Goal: Task Accomplishment & Management: Use online tool/utility

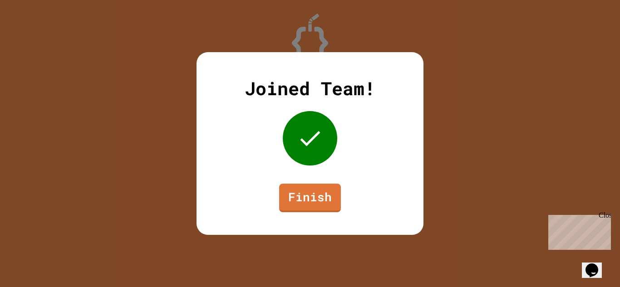
click at [322, 220] on div "Joined Team! Finish" at bounding box center [309, 143] width 227 height 183
click at [313, 197] on link "Finish" at bounding box center [310, 197] width 62 height 30
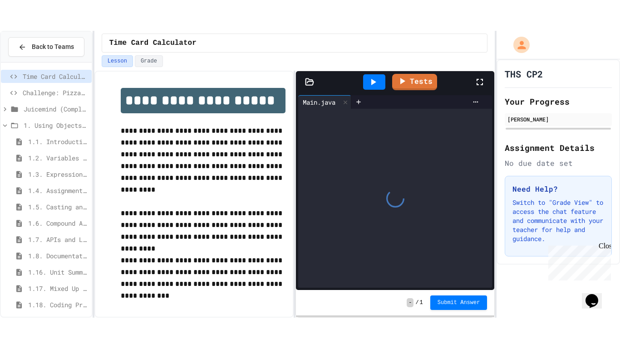
scroll to position [179, 0]
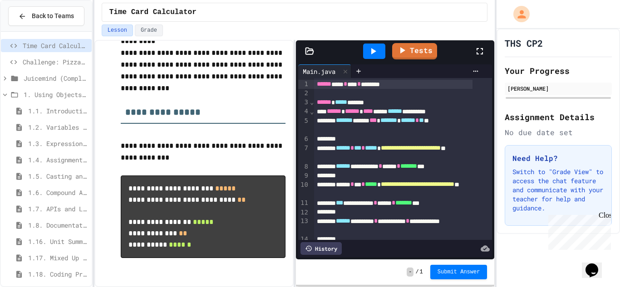
click at [486, 56] on div at bounding box center [484, 51] width 20 height 25
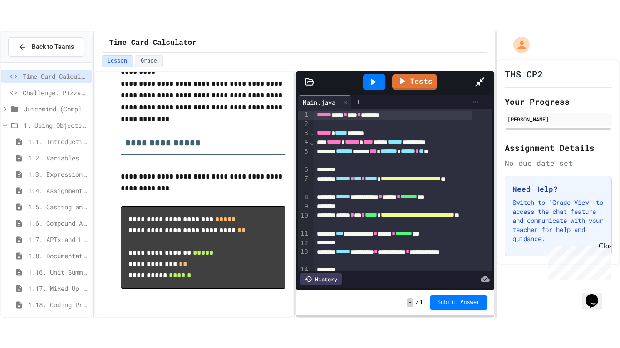
scroll to position [118, 0]
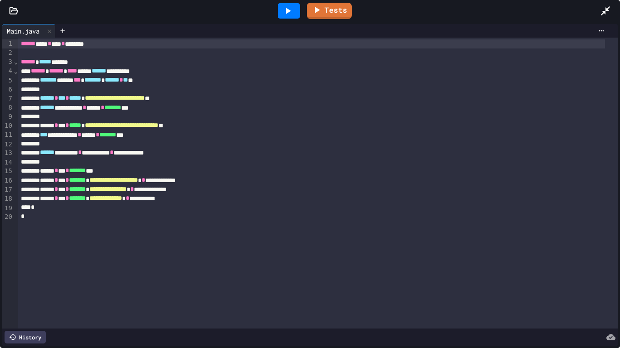
click at [285, 10] on icon at bounding box center [287, 10] width 11 height 11
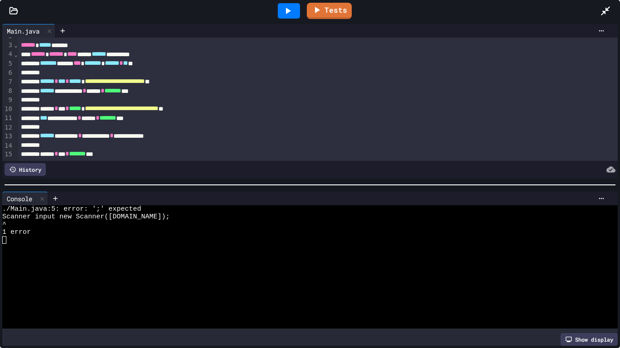
scroll to position [16, 0]
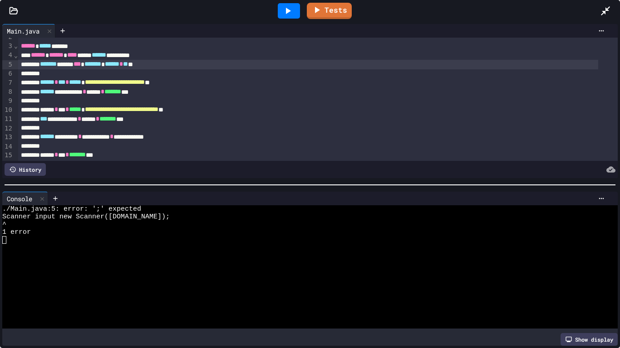
click at [91, 64] on div "******* ***** *** ******* * ****** * ** **" at bounding box center [308, 64] width 580 height 9
click at [93, 64] on div "******* ***** *** ******* * ****** * ** **" at bounding box center [308, 64] width 580 height 9
click at [93, 61] on div "******* ***** * *** ******* ******* * ****" at bounding box center [308, 64] width 580 height 9
click at [290, 8] on icon at bounding box center [287, 10] width 11 height 11
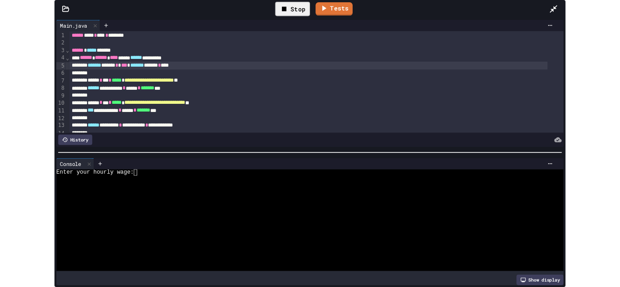
scroll to position [0, 0]
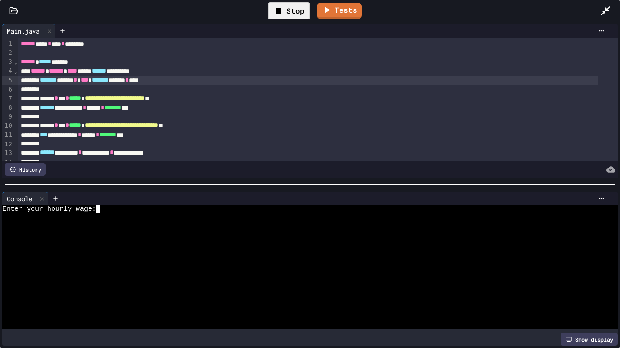
click at [103, 207] on textarea "Terminal input" at bounding box center [102, 210] width 4 height 8
click at [166, 252] on div at bounding box center [302, 256] width 600 height 8
click at [607, 7] on icon at bounding box center [605, 10] width 11 height 11
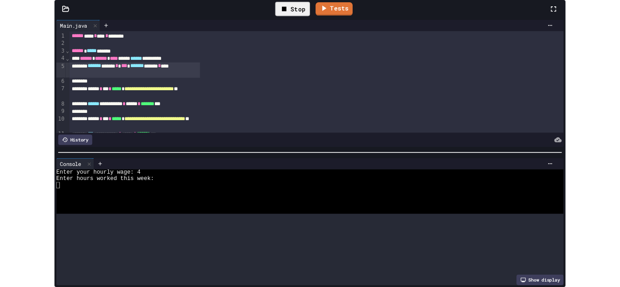
scroll to position [179, 0]
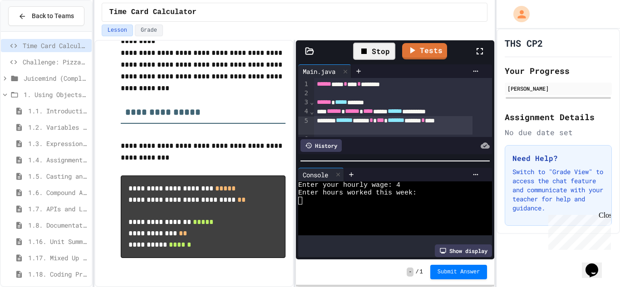
click at [378, 43] on div "Stop" at bounding box center [374, 51] width 42 height 17
click at [378, 48] on icon at bounding box center [373, 51] width 11 height 11
click at [398, 182] on textarea "Terminal input" at bounding box center [398, 186] width 4 height 8
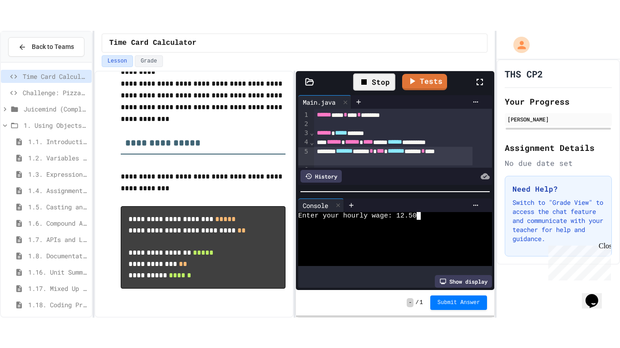
scroll to position [46, 0]
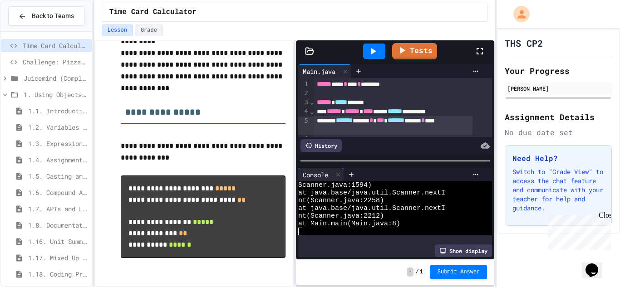
click at [477, 46] on icon at bounding box center [479, 51] width 11 height 11
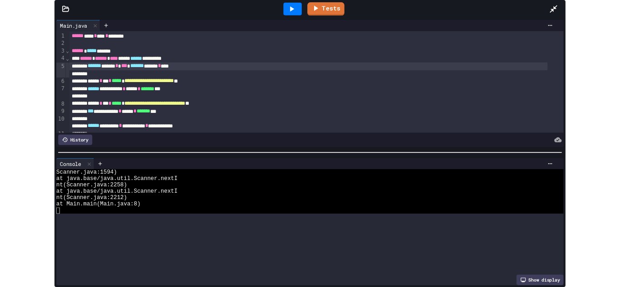
scroll to position [0, 0]
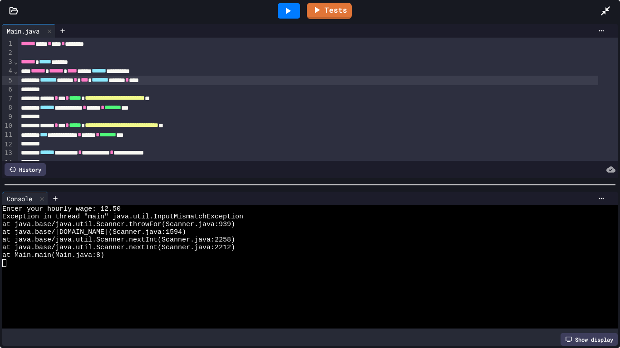
click at [290, 14] on icon at bounding box center [287, 10] width 11 height 11
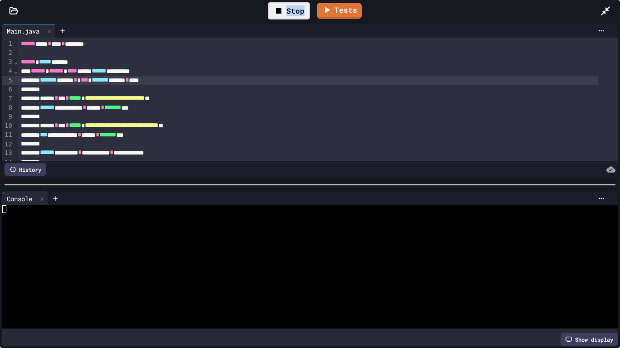
click at [290, 14] on div "Stop" at bounding box center [289, 10] width 42 height 17
click at [287, 14] on icon at bounding box center [287, 10] width 11 height 11
click at [102, 206] on textarea "Terminal input" at bounding box center [102, 210] width 4 height 8
click at [128, 216] on textarea "Terminal input" at bounding box center [127, 217] width 4 height 8
click at [606, 13] on icon at bounding box center [605, 10] width 11 height 11
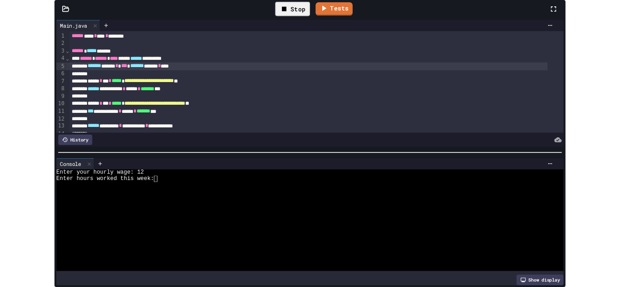
scroll to position [179, 0]
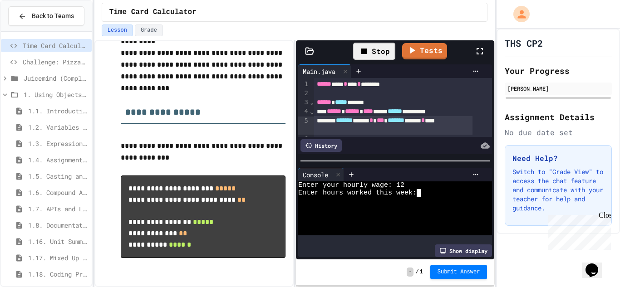
click at [421, 191] on textarea "Terminal input" at bounding box center [423, 193] width 4 height 8
click at [422, 189] on textarea "Terminal input" at bounding box center [423, 193] width 4 height 8
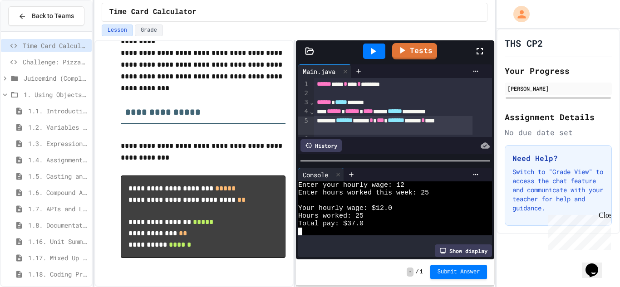
click at [407, 182] on div "Enter your hourly wage: 12" at bounding box center [388, 186] width 180 height 8
click at [377, 58] on div at bounding box center [374, 51] width 22 height 15
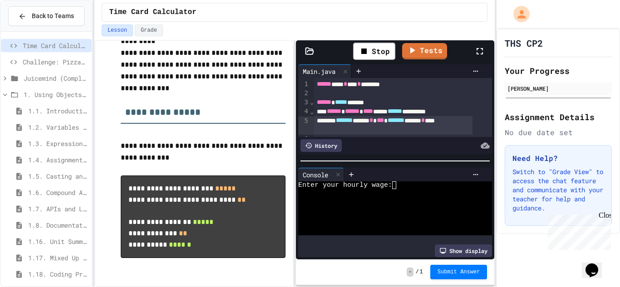
click at [397, 182] on textarea "Terminal input" at bounding box center [398, 186] width 4 height 8
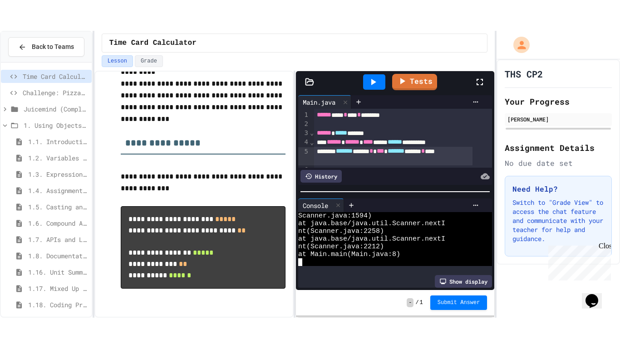
scroll to position [0, 0]
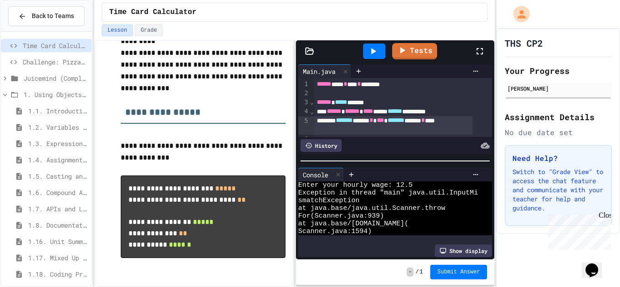
click at [480, 49] on icon at bounding box center [479, 51] width 11 height 11
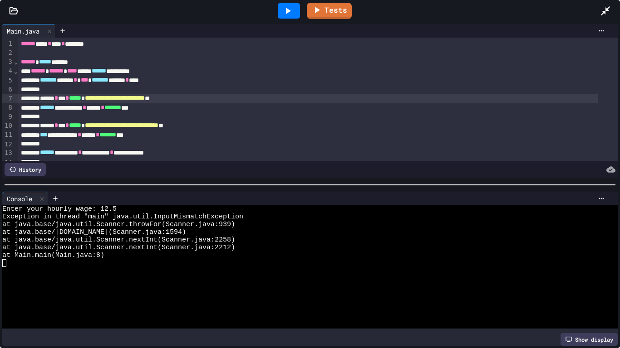
click at [126, 100] on span "**********" at bounding box center [115, 98] width 60 height 6
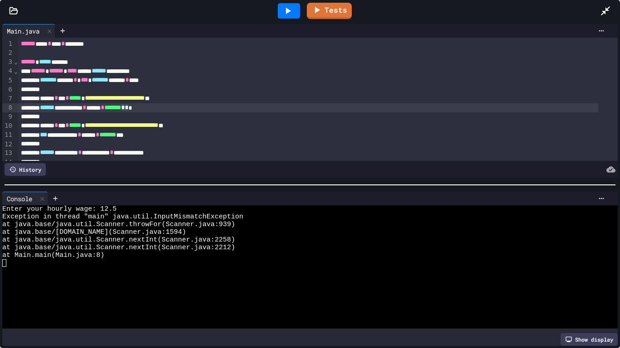
click at [169, 106] on div "**********" at bounding box center [308, 107] width 580 height 9
click at [51, 110] on span "******" at bounding box center [47, 107] width 15 height 6
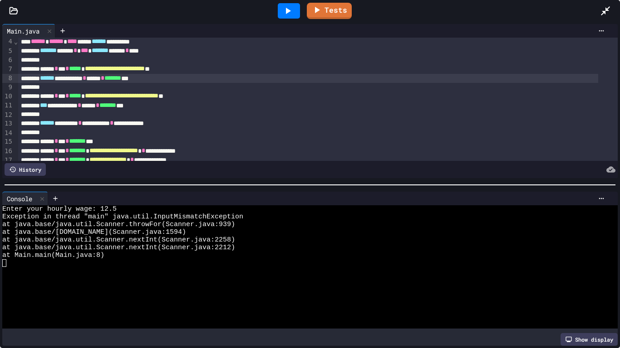
scroll to position [32, 0]
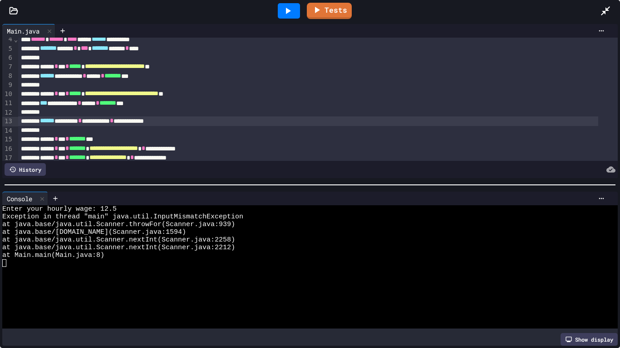
click at [53, 122] on span "******" at bounding box center [47, 121] width 15 height 6
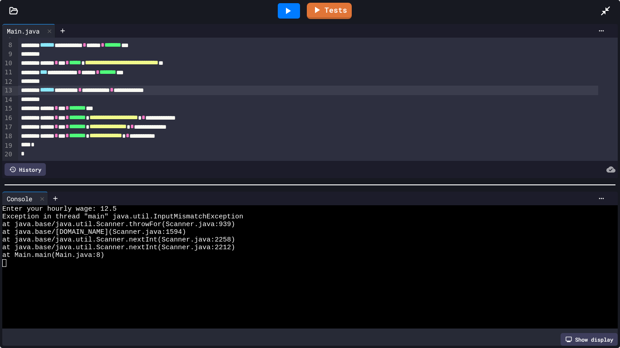
click at [290, 15] on icon at bounding box center [287, 10] width 11 height 11
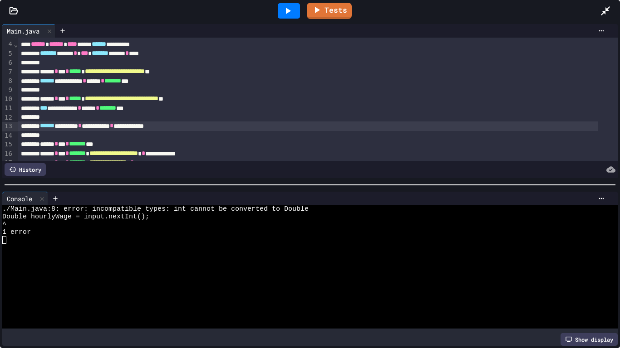
scroll to position [25, 0]
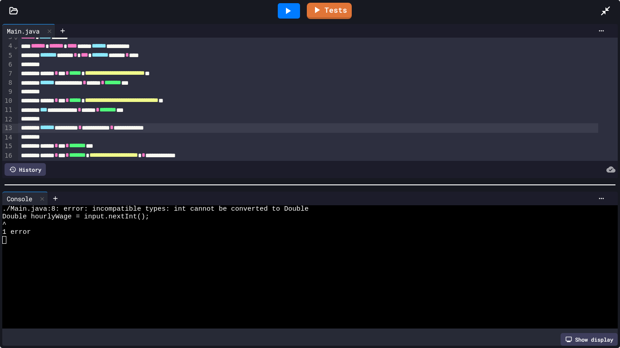
click at [47, 110] on span "***" at bounding box center [43, 110] width 7 height 6
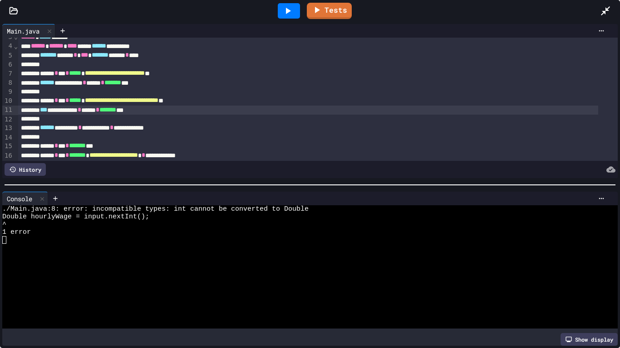
scroll to position [71, 0]
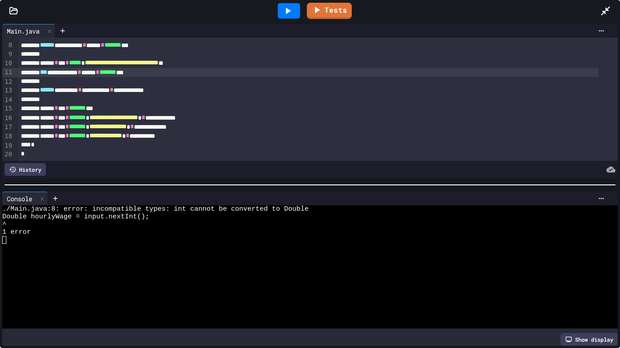
click at [285, 16] on icon at bounding box center [287, 10] width 11 height 11
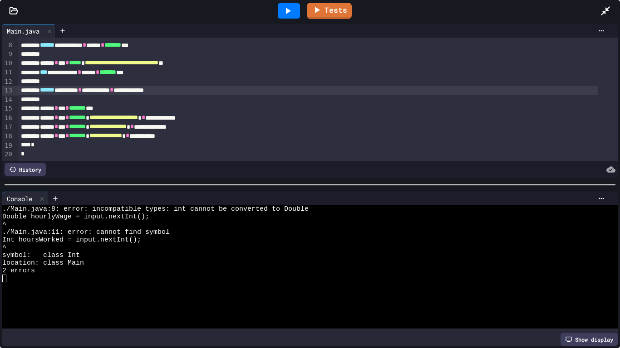
click at [180, 86] on div "**********" at bounding box center [308, 90] width 580 height 9
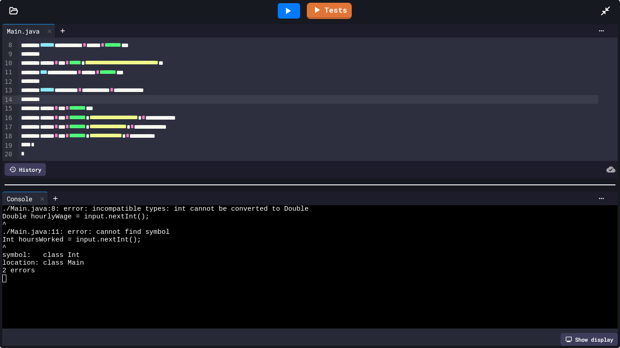
click at [245, 95] on div at bounding box center [308, 99] width 580 height 9
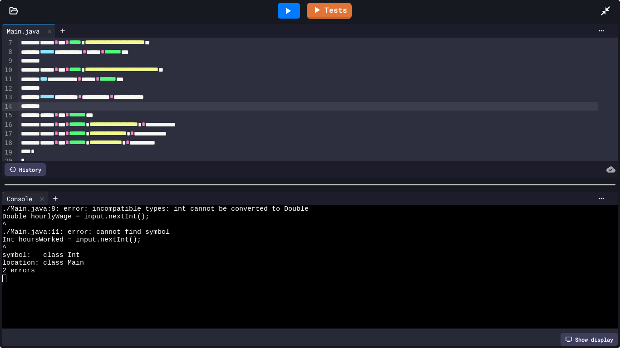
scroll to position [58, 0]
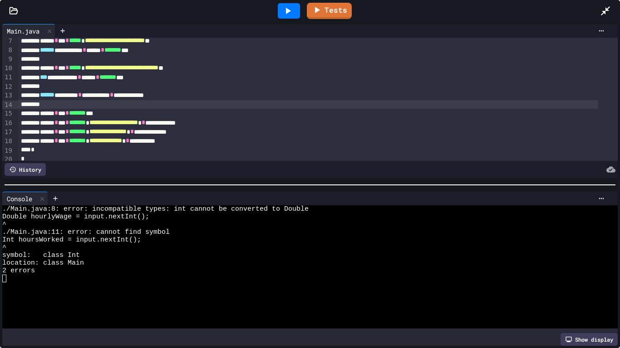
click at [282, 8] on icon at bounding box center [287, 10] width 11 height 11
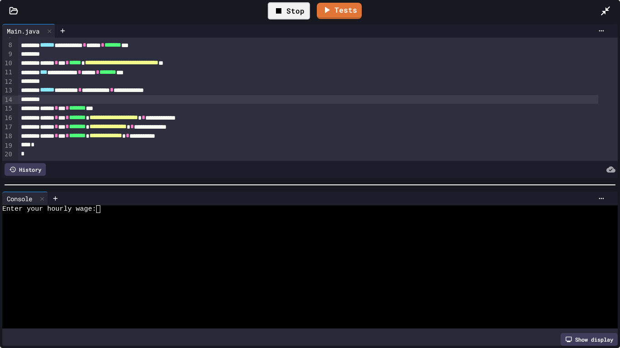
scroll to position [73, 0]
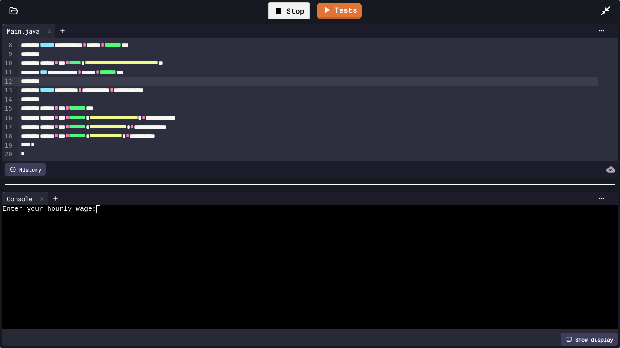
click at [144, 77] on div at bounding box center [308, 81] width 580 height 9
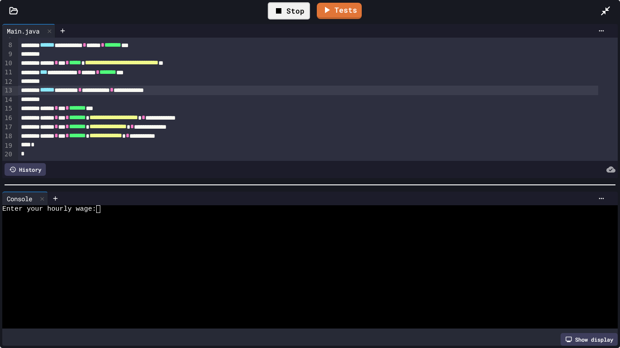
click at [113, 87] on span "*" at bounding box center [112, 90] width 4 height 6
click at [274, 19] on div "Stop" at bounding box center [289, 10] width 42 height 17
click at [281, 14] on div at bounding box center [289, 10] width 22 height 15
click at [280, 9] on icon at bounding box center [278, 10] width 5 height 5
click at [103, 207] on textarea "Terminal input" at bounding box center [102, 210] width 4 height 8
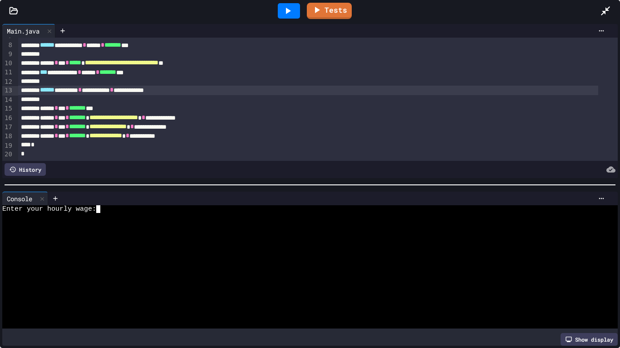
click at [103, 208] on textarea "Terminal input" at bounding box center [102, 210] width 4 height 8
click at [108, 213] on div at bounding box center [302, 217] width 600 height 8
click at [116, 206] on div "Enter your hourly wage:" at bounding box center [302, 210] width 600 height 8
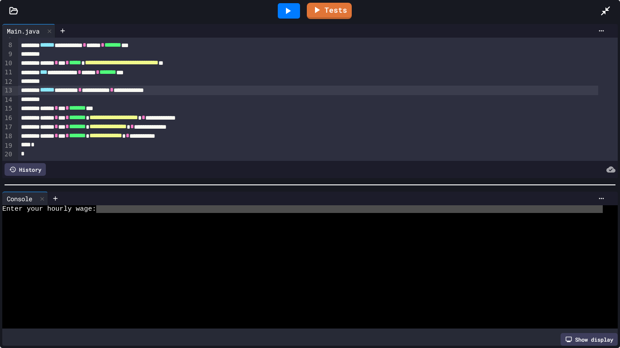
click at [116, 206] on div "Enter your hourly wage:" at bounding box center [302, 210] width 600 height 8
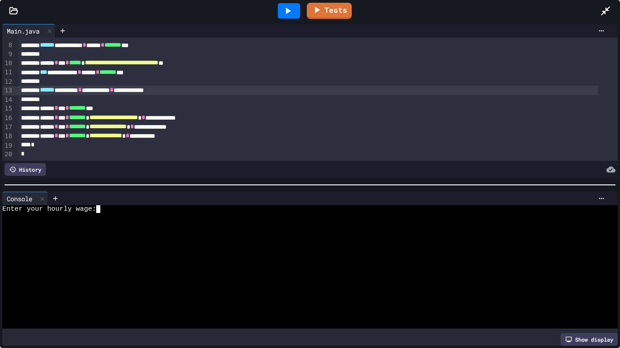
click at [109, 206] on div "Enter your hourly wage:" at bounding box center [302, 210] width 600 height 8
click at [105, 206] on div "Enter your hourly wage:" at bounding box center [302, 210] width 600 height 8
click at [294, 9] on div at bounding box center [289, 10] width 22 height 15
click at [104, 207] on textarea "Terminal input" at bounding box center [102, 210] width 4 height 8
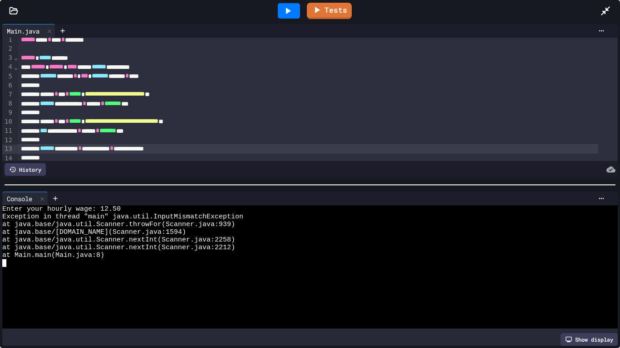
scroll to position [0, 0]
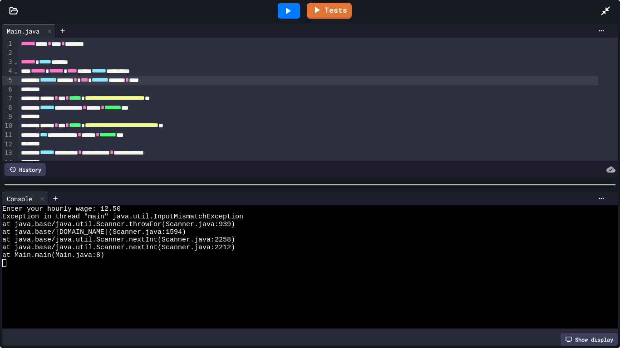
click at [102, 79] on div "******* ***** * *** ******* ******* * ****" at bounding box center [308, 80] width 580 height 9
click at [283, 8] on icon at bounding box center [287, 10] width 11 height 11
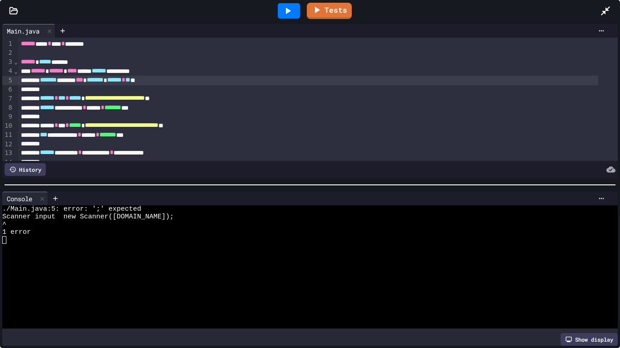
click at [98, 84] on div "******* ***** *** ******* * ****** * ** **" at bounding box center [308, 80] width 580 height 9
click at [283, 10] on icon at bounding box center [287, 10] width 11 height 11
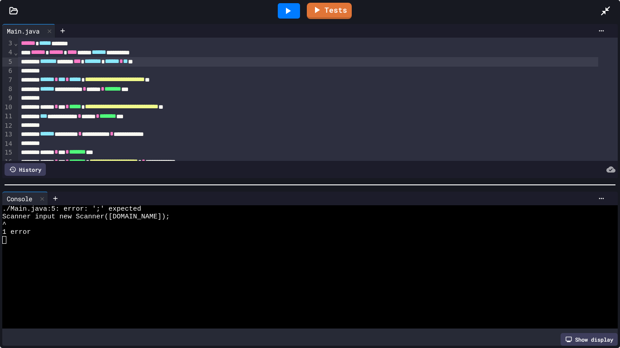
scroll to position [16, 0]
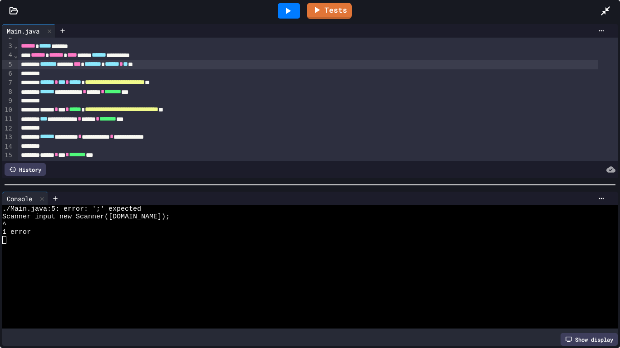
click at [92, 67] on div "******* ***** *** ******* * ****** * ** **" at bounding box center [308, 64] width 580 height 9
click at [95, 65] on div "******* ***** *** ******* * ****** * ** **" at bounding box center [308, 64] width 580 height 9
click at [285, 17] on div at bounding box center [289, 10] width 22 height 15
click at [95, 68] on div "******* ***** *** ******* * ****** * ** **" at bounding box center [308, 64] width 580 height 9
click at [285, 9] on icon at bounding box center [287, 10] width 11 height 11
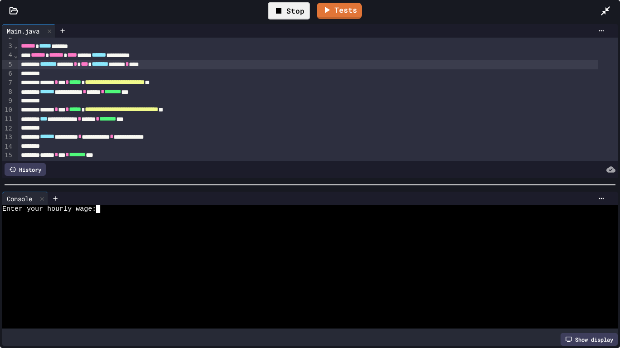
click at [103, 209] on textarea "Terminal input" at bounding box center [102, 210] width 4 height 8
click at [280, 5] on icon at bounding box center [278, 10] width 11 height 11
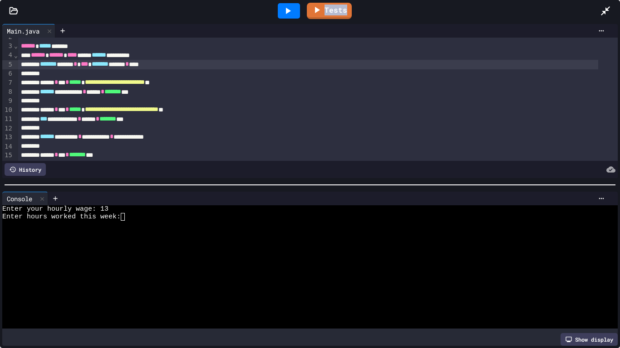
click at [280, 5] on div at bounding box center [289, 10] width 22 height 15
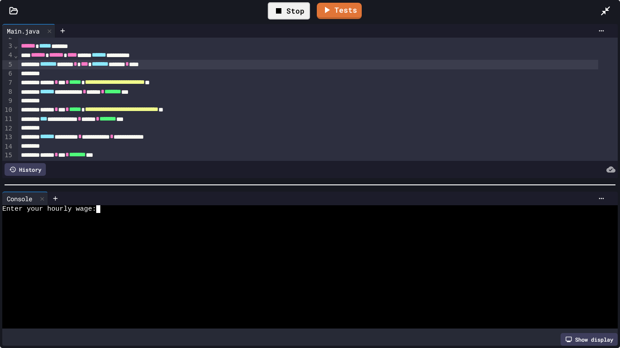
click at [103, 213] on div at bounding box center [302, 217] width 600 height 8
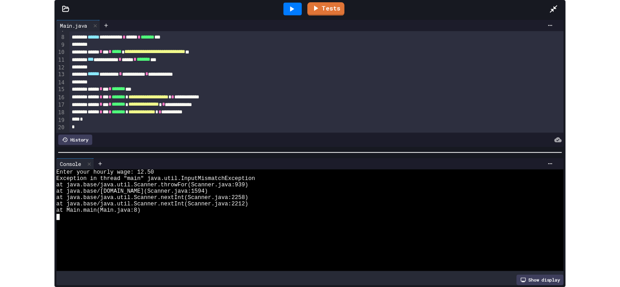
scroll to position [0, 0]
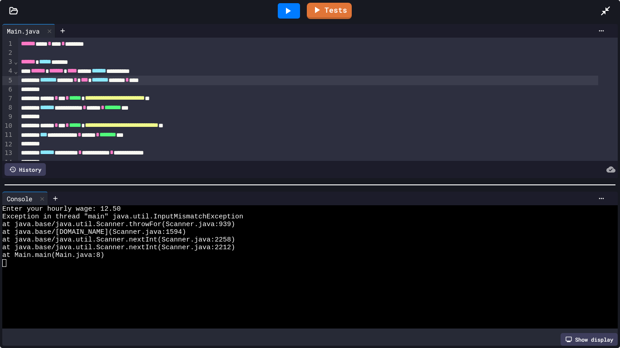
click at [121, 108] on span "*******" at bounding box center [112, 107] width 17 height 6
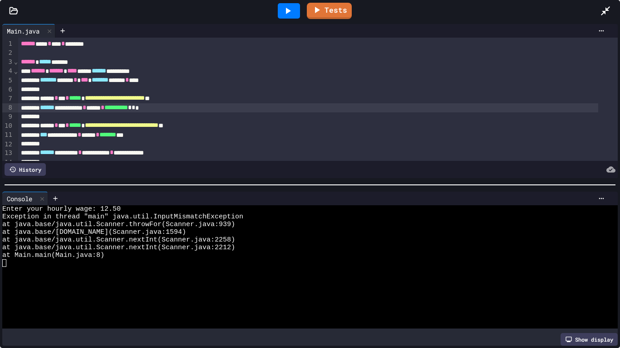
click at [295, 8] on div at bounding box center [289, 10] width 22 height 15
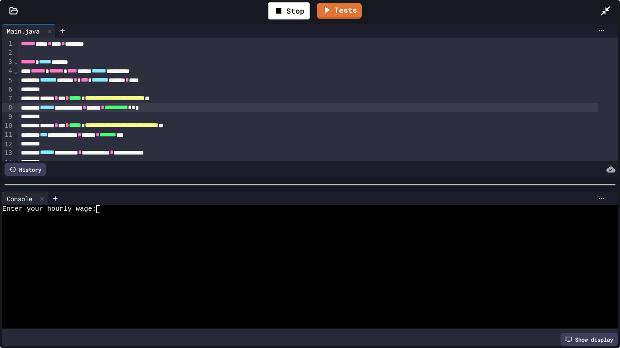
click at [101, 207] on textarea "Terminal input" at bounding box center [102, 210] width 4 height 8
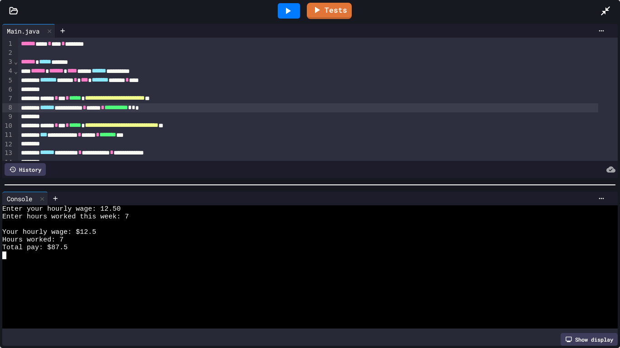
click at [599, 20] on div "Tests" at bounding box center [313, 11] width 573 height 25
click at [605, 5] on icon at bounding box center [605, 10] width 11 height 11
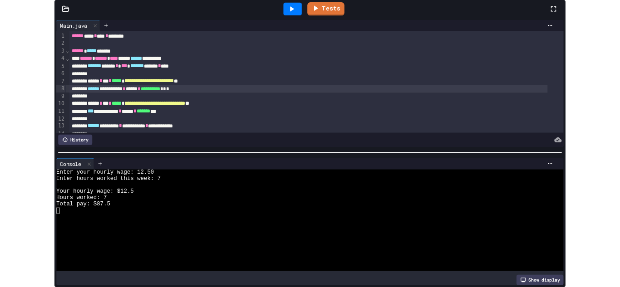
scroll to position [179, 0]
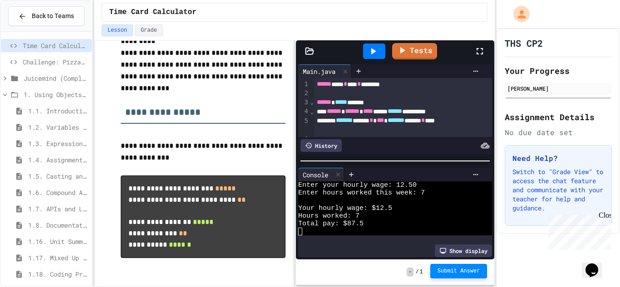
click at [443, 272] on span "Submit Answer" at bounding box center [458, 271] width 43 height 7
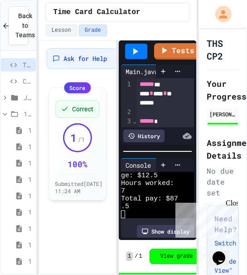
scroll to position [62, 0]
